Goal: Information Seeking & Learning: Learn about a topic

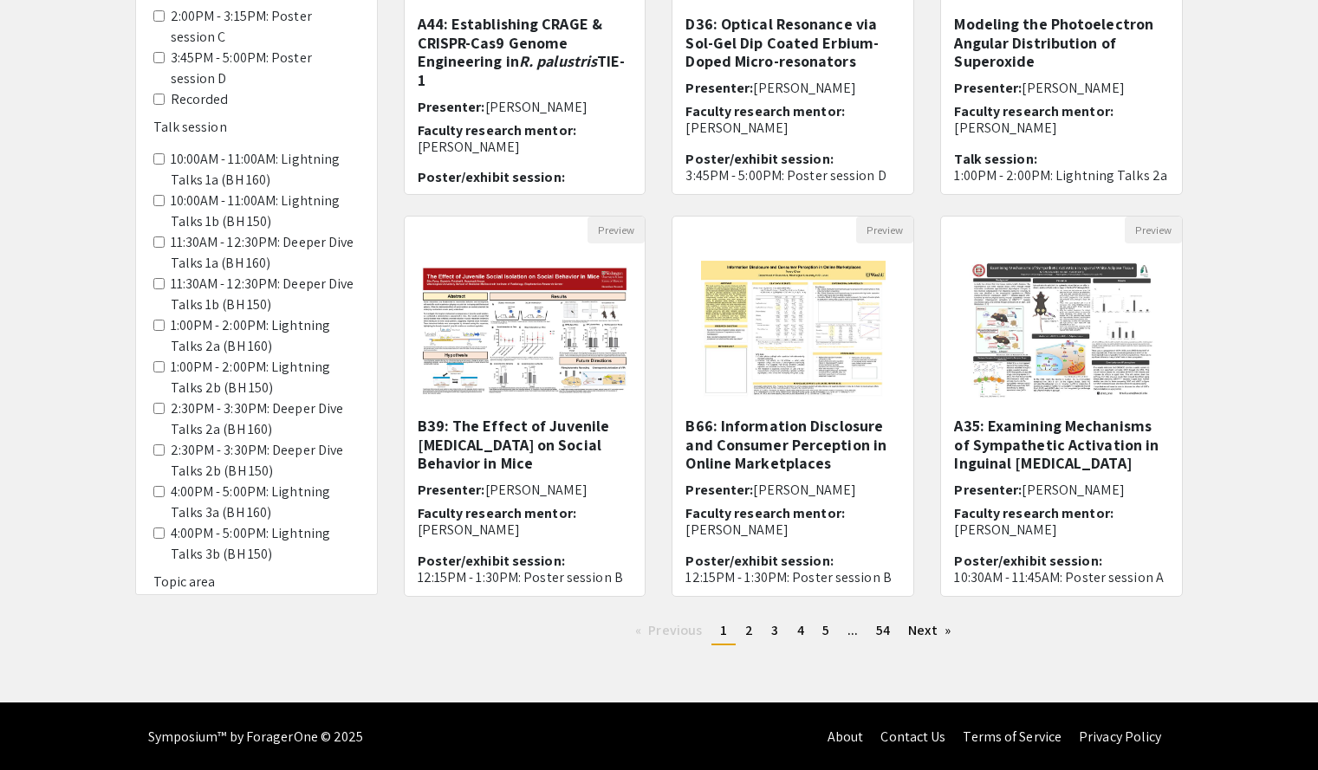
scroll to position [379, 0]
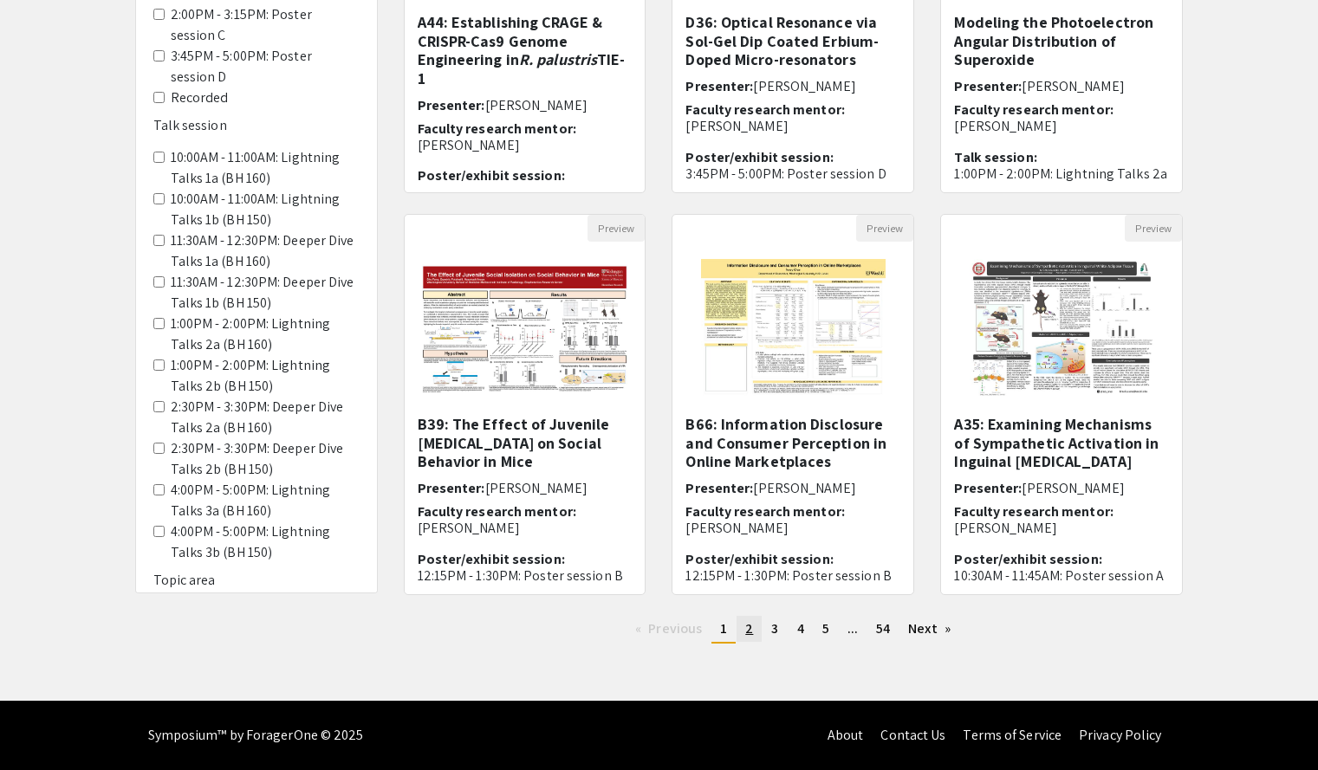
click at [746, 628] on span "2" at bounding box center [749, 629] width 8 height 18
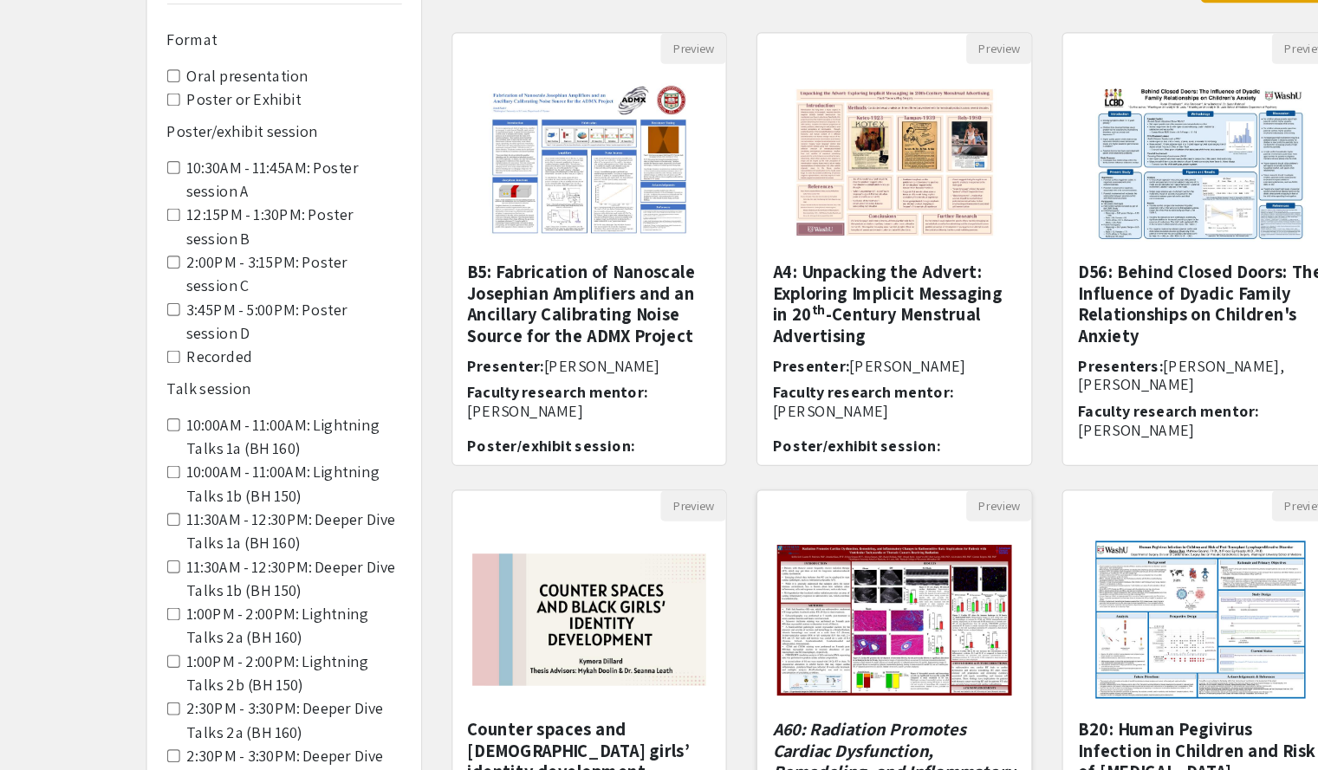
scroll to position [379, 0]
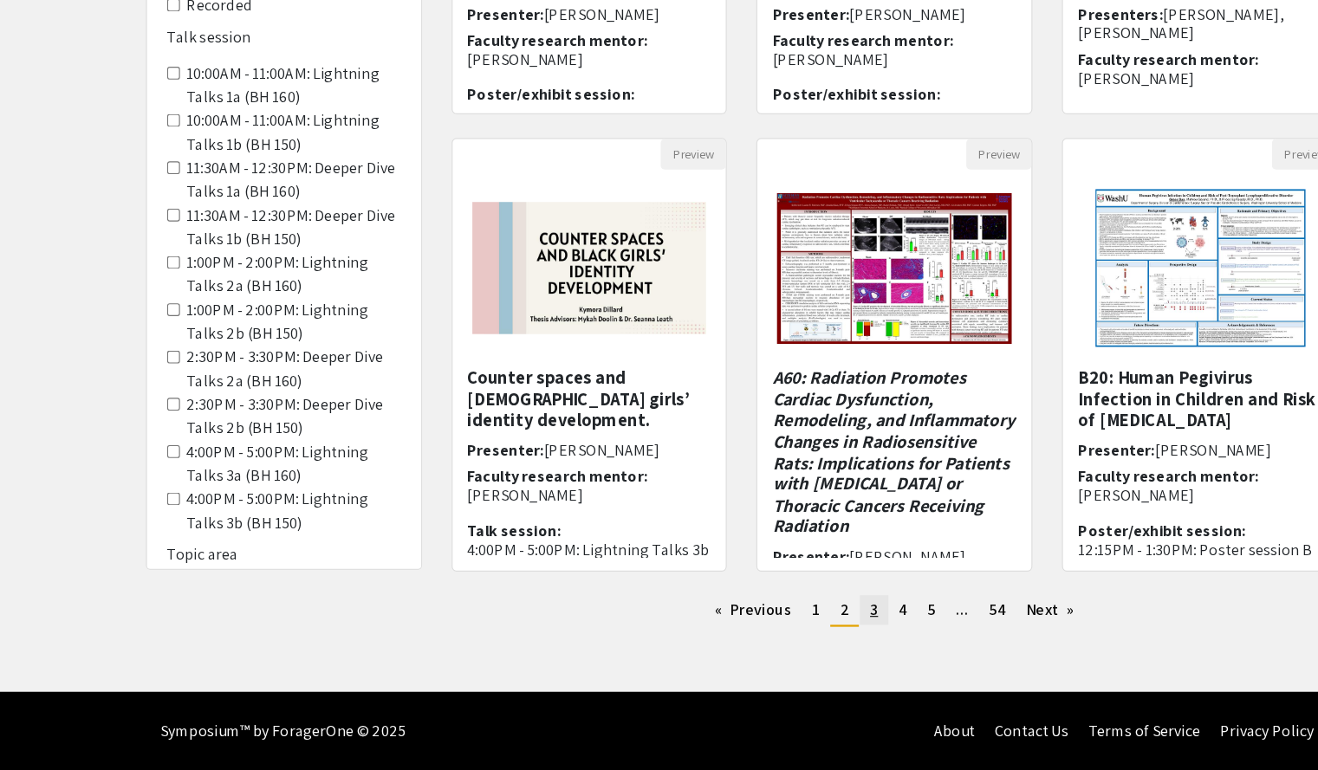
click at [772, 625] on span "3" at bounding box center [774, 629] width 7 height 18
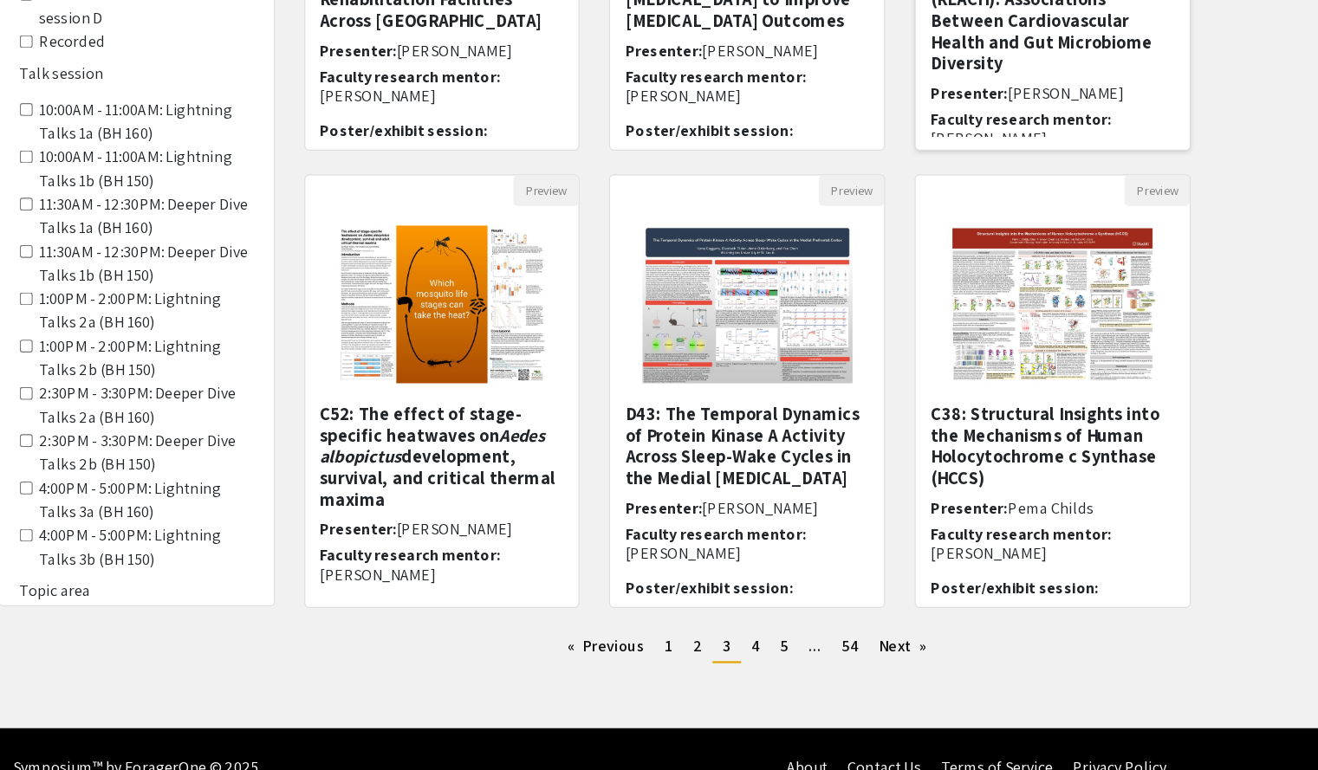
scroll to position [348, 0]
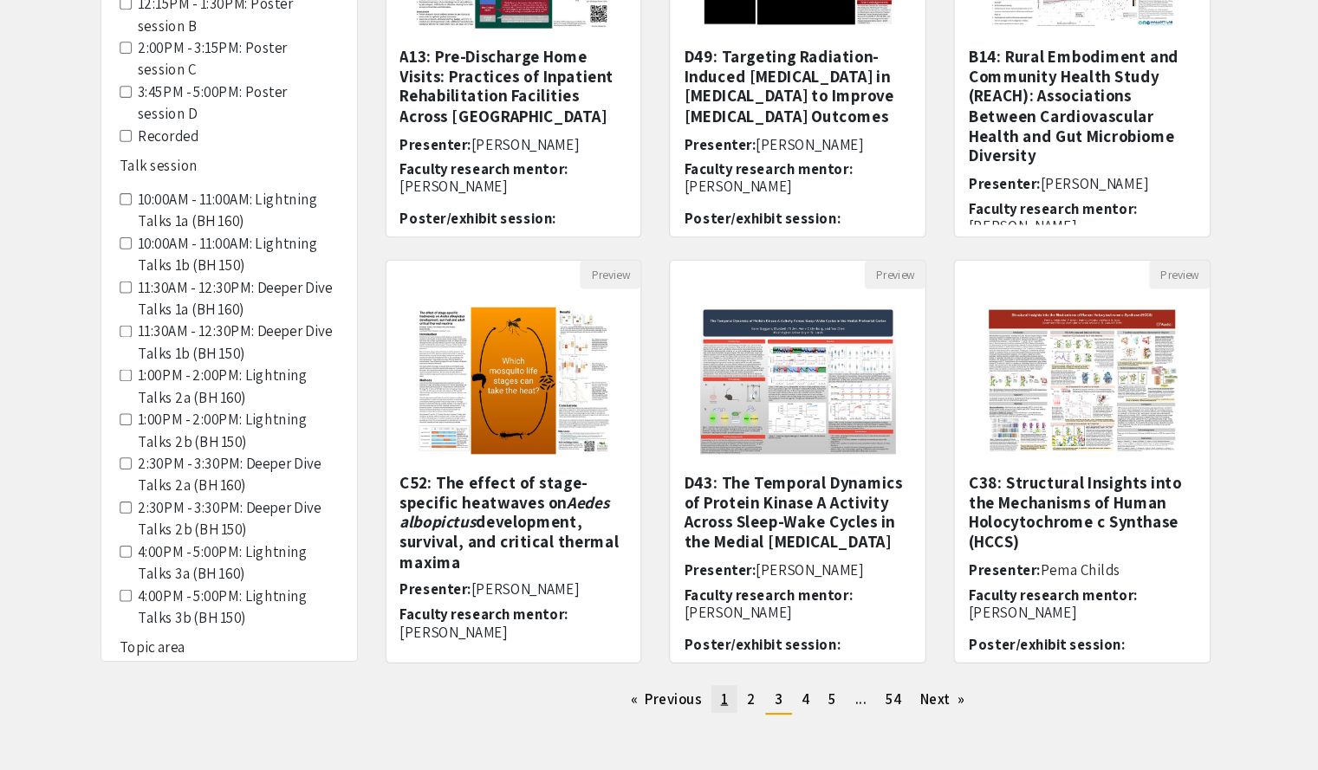
click at [723, 663] on span "1" at bounding box center [723, 660] width 7 height 18
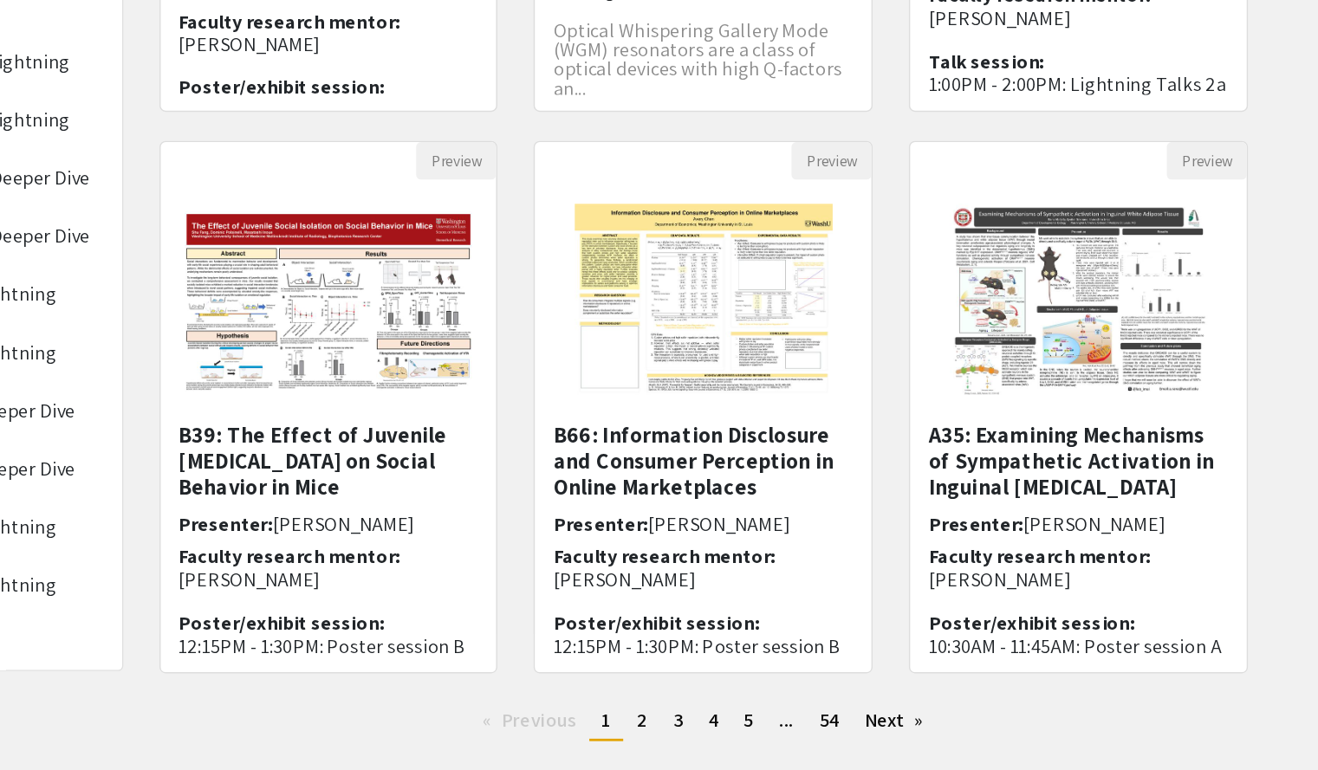
scroll to position [274, 0]
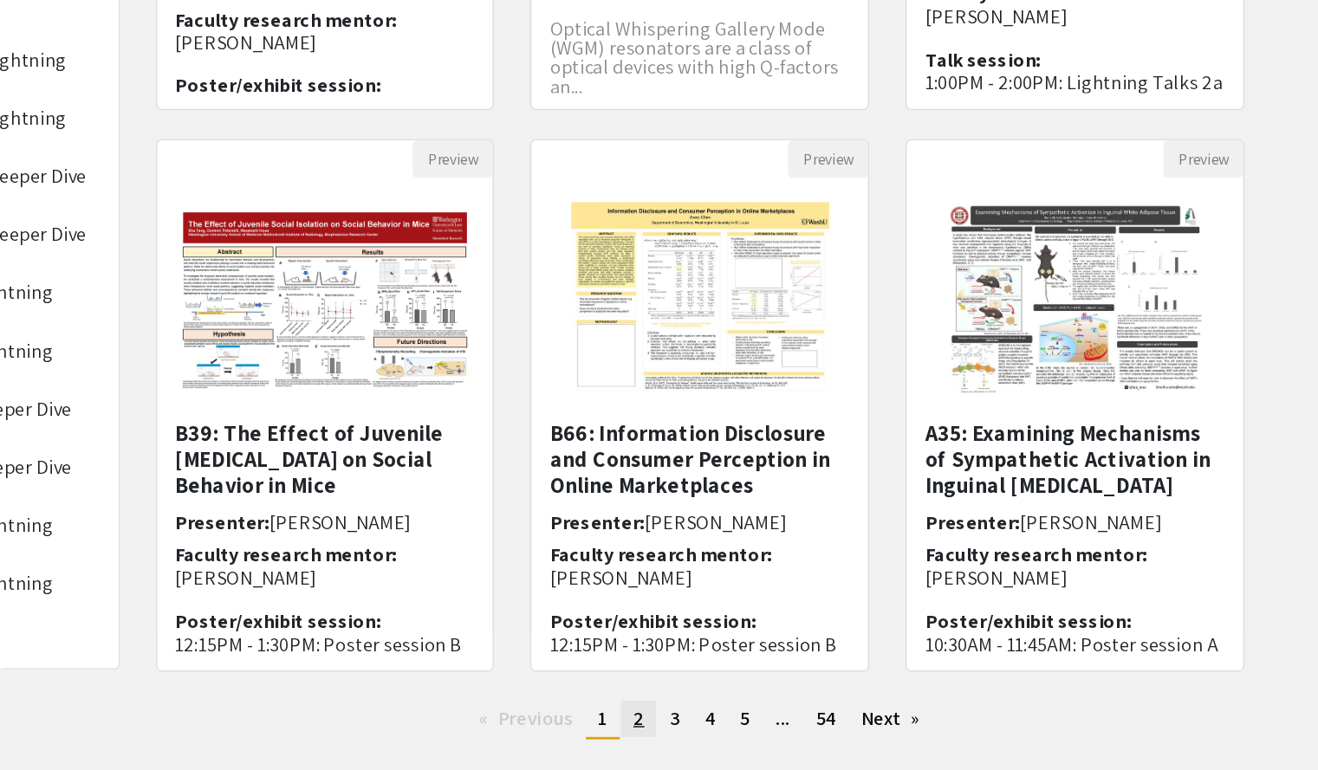
click at [745, 731] on span "2" at bounding box center [749, 733] width 8 height 18
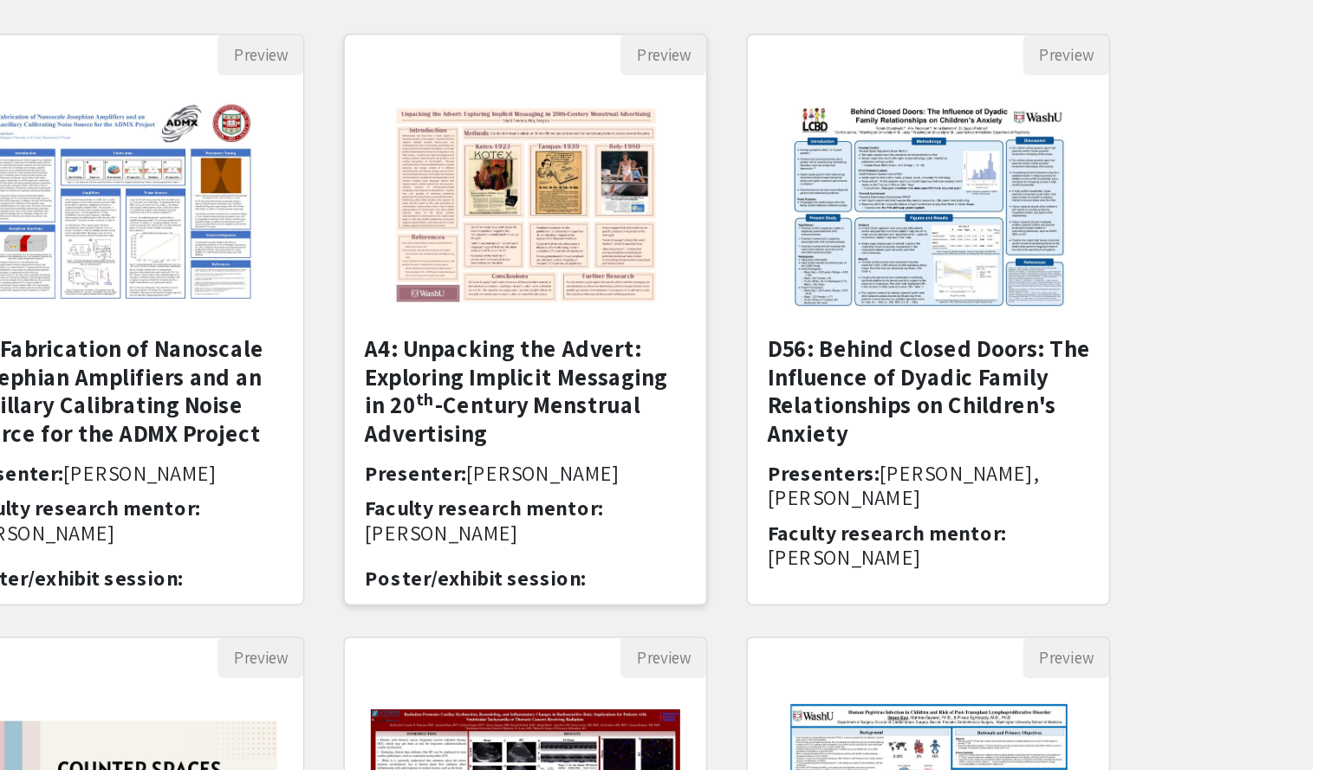
scroll to position [316, 0]
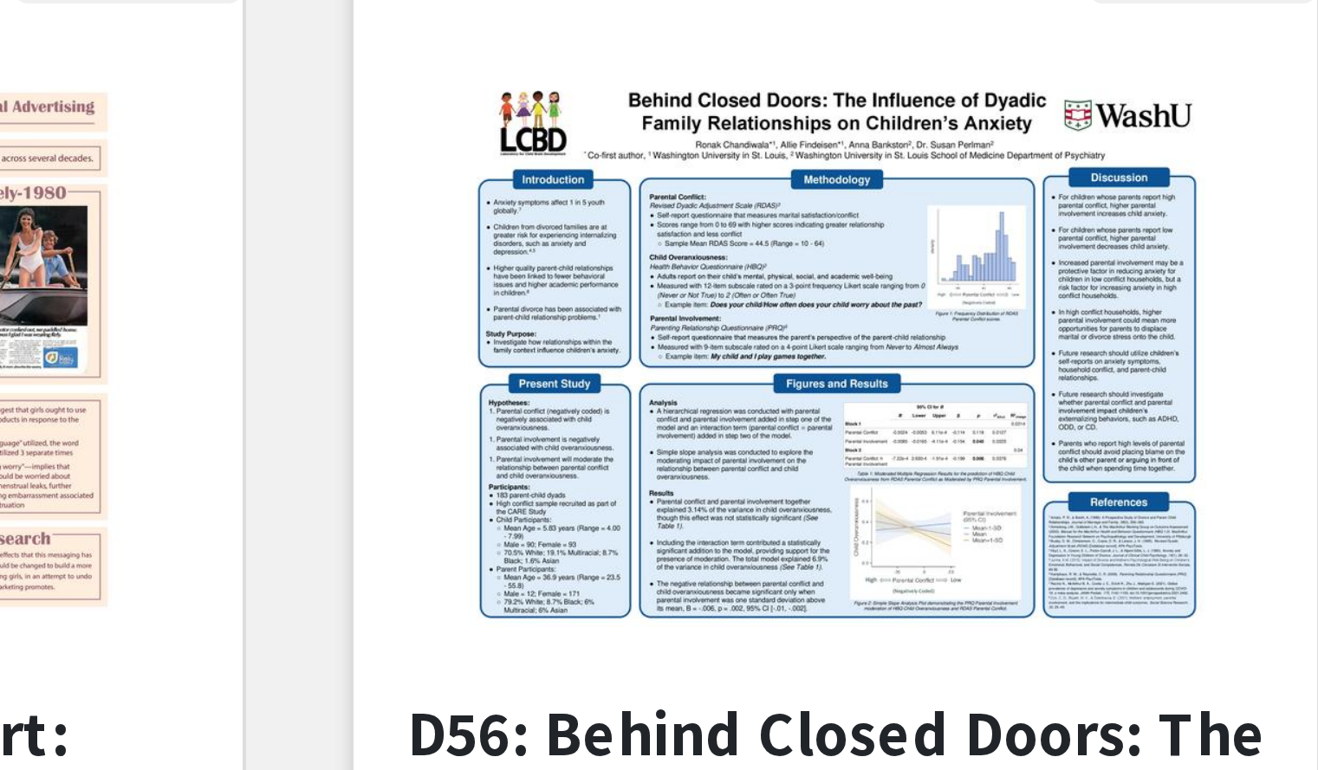
click at [1030, 304] on img "Open Presentation <p>D56: Behind Closed Doors: The Influence of Dyadic Family R…" at bounding box center [1061, 266] width 219 height 173
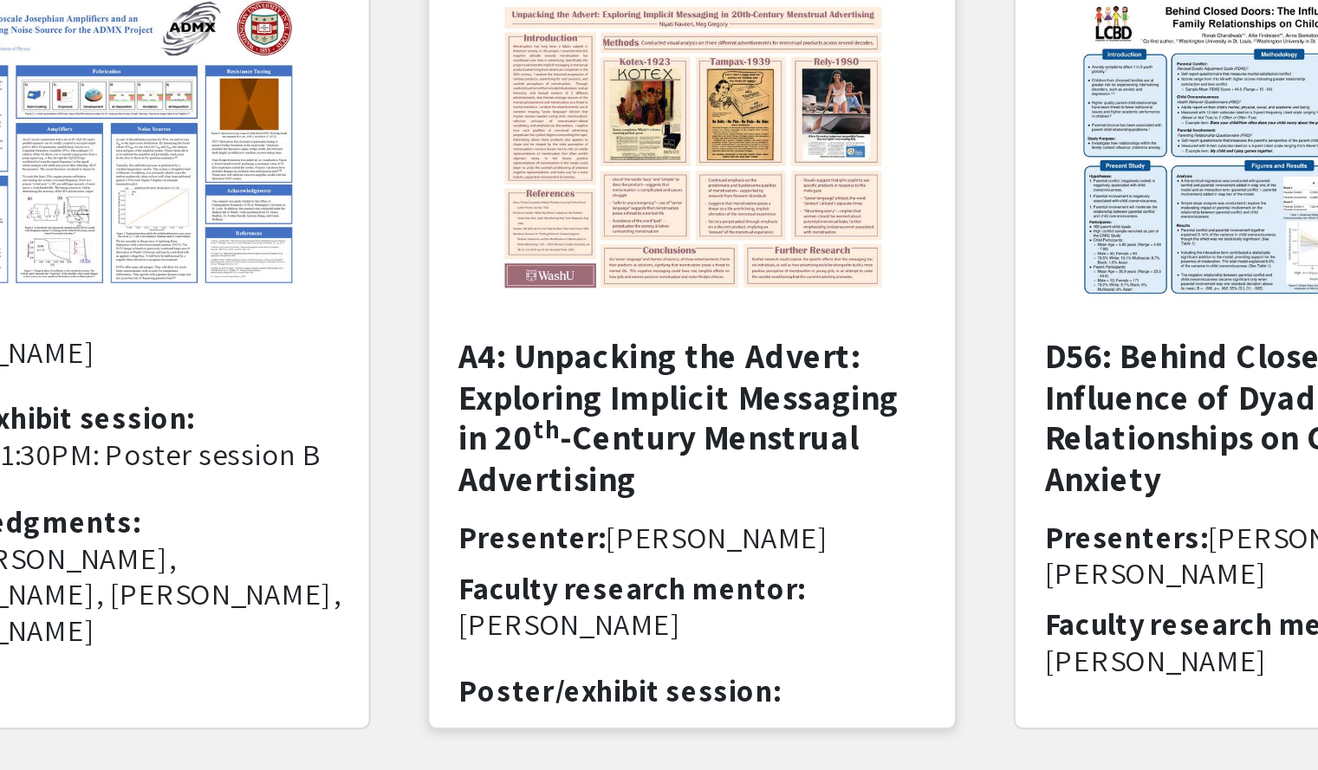
scroll to position [196, 0]
